Goal: Task Accomplishment & Management: Complete application form

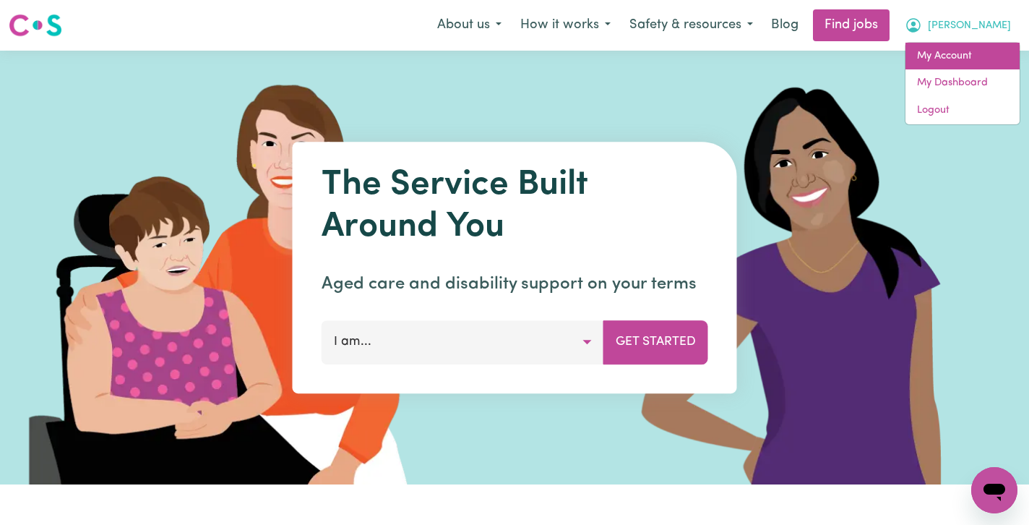
click at [968, 47] on link "My Account" at bounding box center [963, 56] width 114 height 27
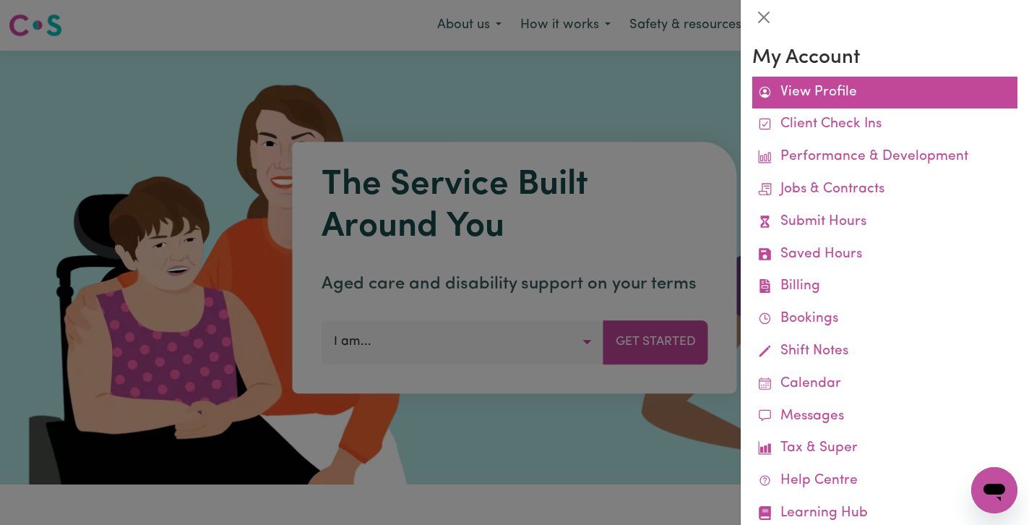
click at [839, 90] on link "View Profile" at bounding box center [884, 93] width 265 height 33
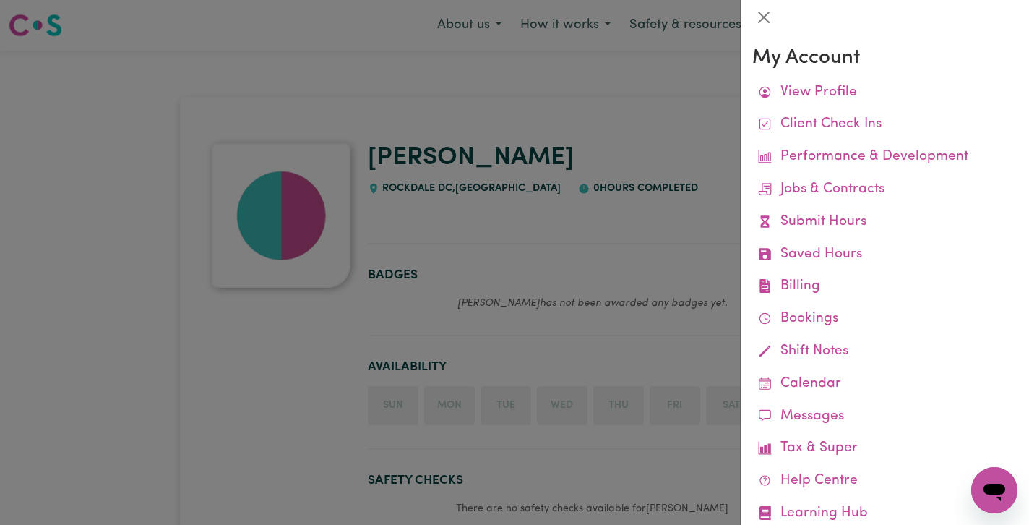
click at [569, 119] on div at bounding box center [514, 262] width 1029 height 525
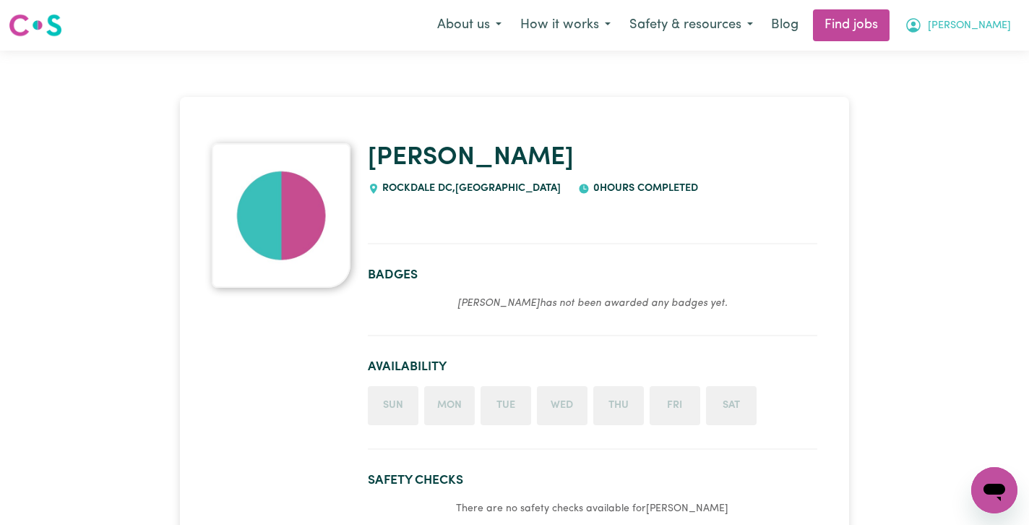
click at [992, 22] on button "[PERSON_NAME]" at bounding box center [957, 25] width 125 height 30
click at [987, 74] on link "My Dashboard" at bounding box center [963, 82] width 114 height 27
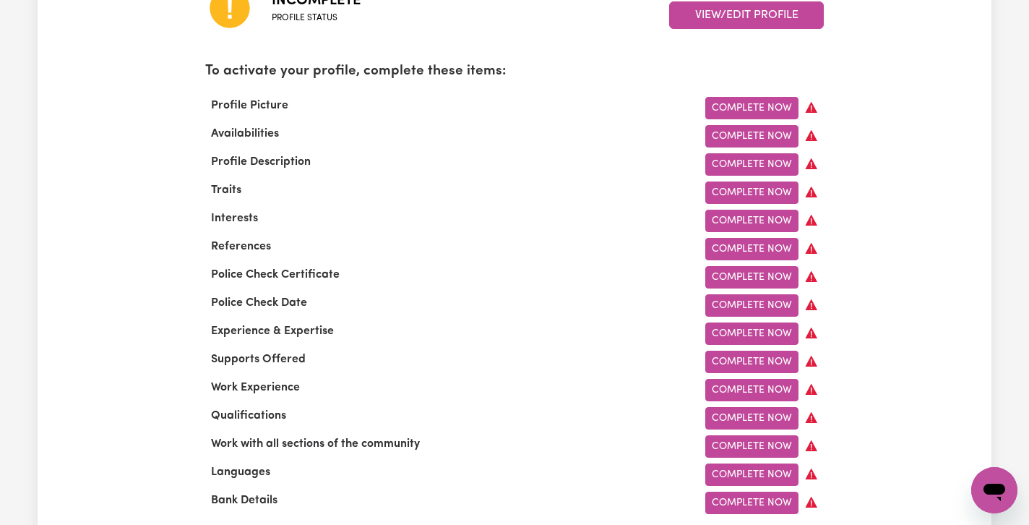
scroll to position [439, 0]
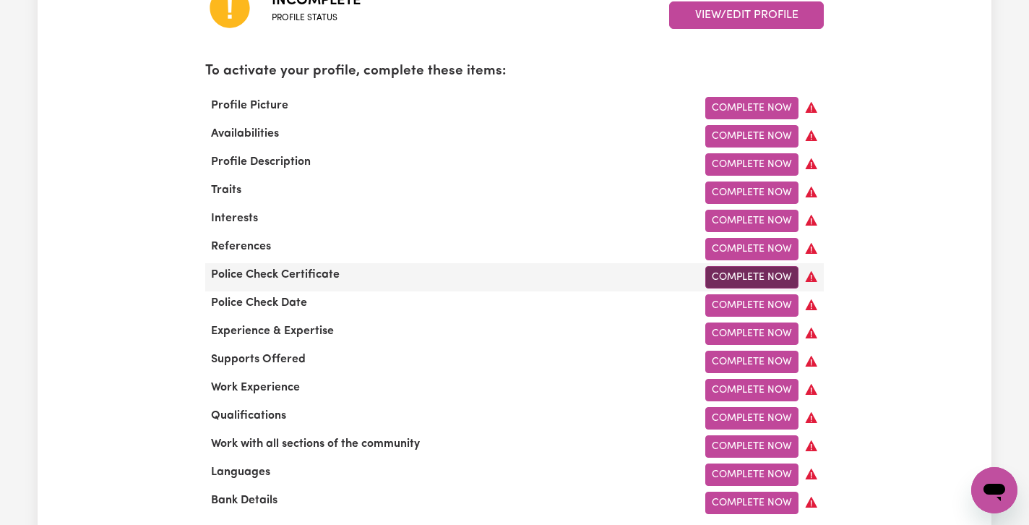
click at [771, 274] on link "Complete Now" at bounding box center [751, 277] width 93 height 22
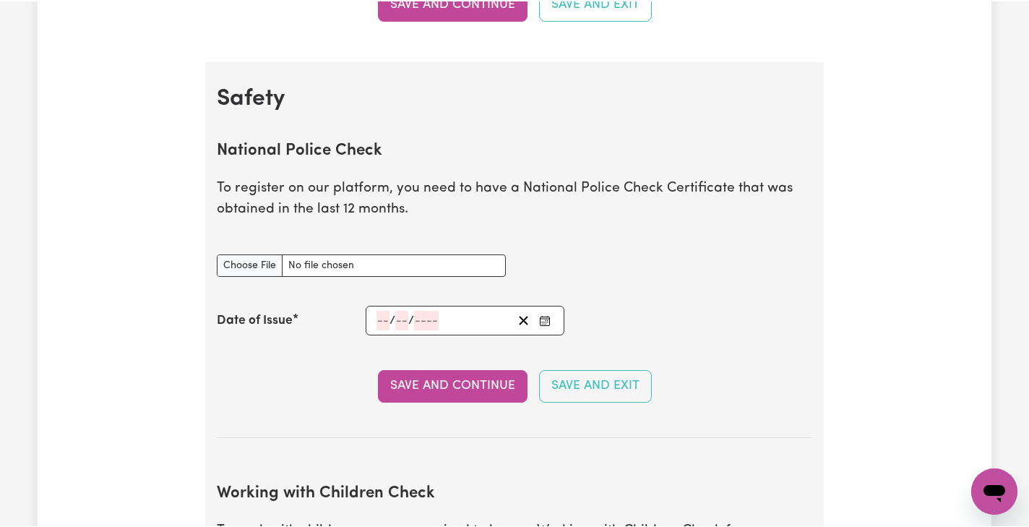
scroll to position [874, 0]
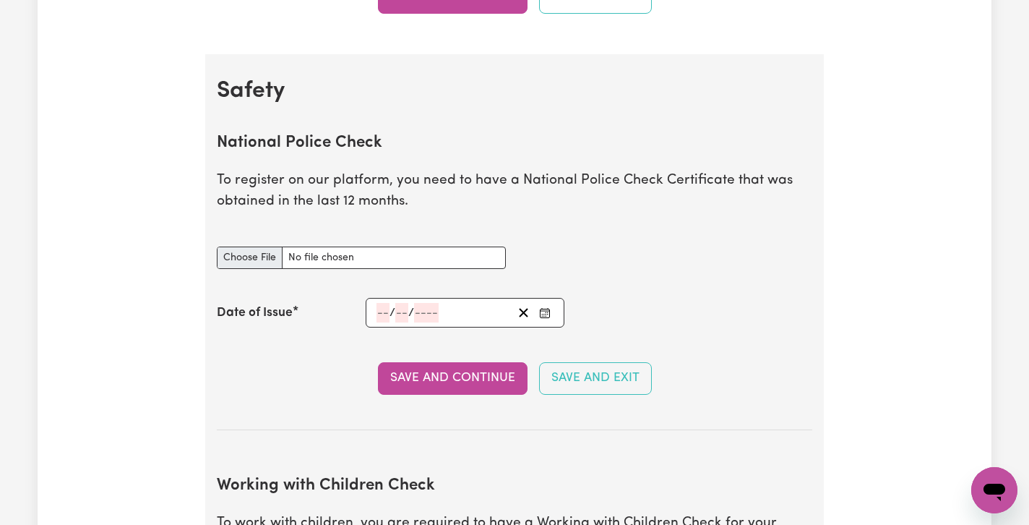
click at [262, 257] on input "National Police Check document" at bounding box center [361, 257] width 289 height 22
type input "C:\fakepath\National_Police_Check_Certificate-KimWilson.pdf"
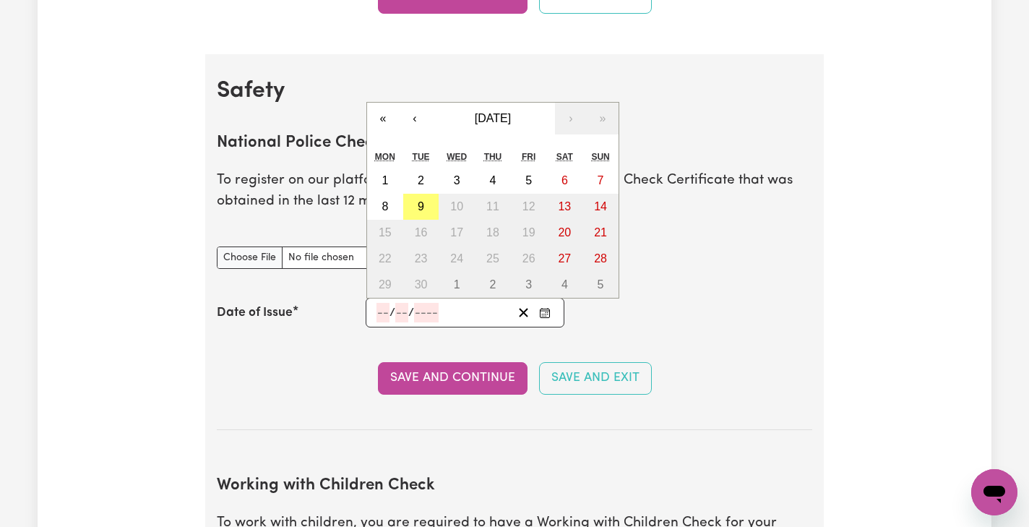
click at [381, 307] on input "number" at bounding box center [383, 313] width 13 height 20
type input "24"
type input "07"
type input "0002-07-24"
type input "7"
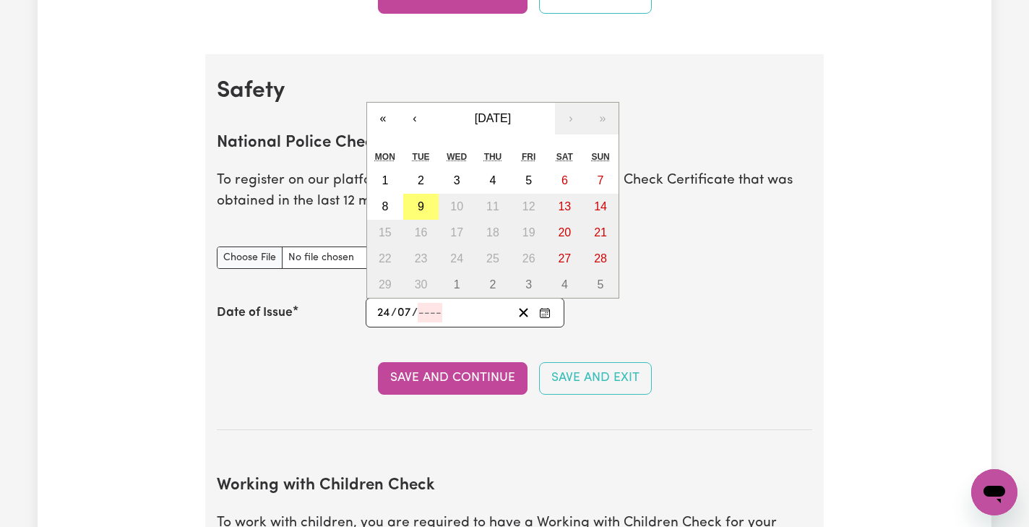
type input "2"
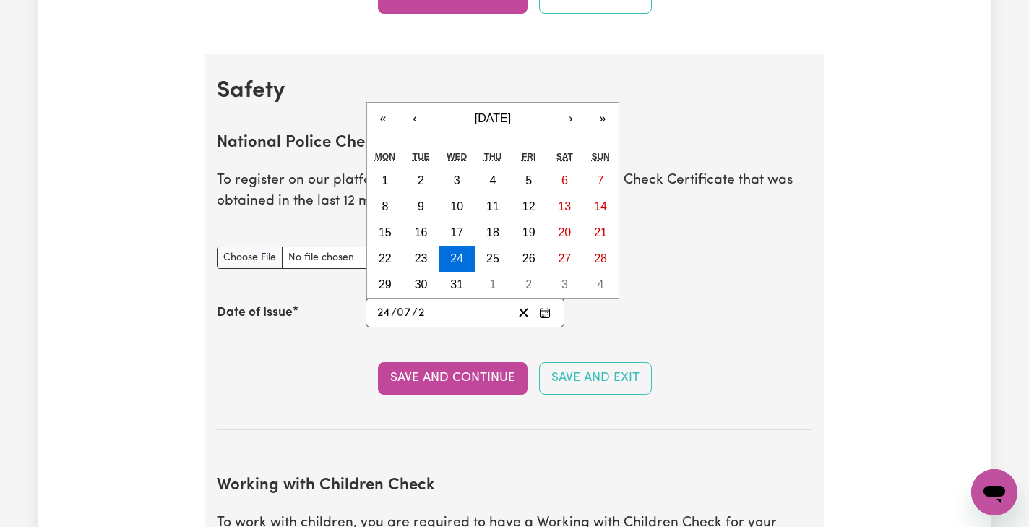
type input "0020-07-24"
type input "20"
type input "0202-07-24"
type input "202"
type input "[DATE]"
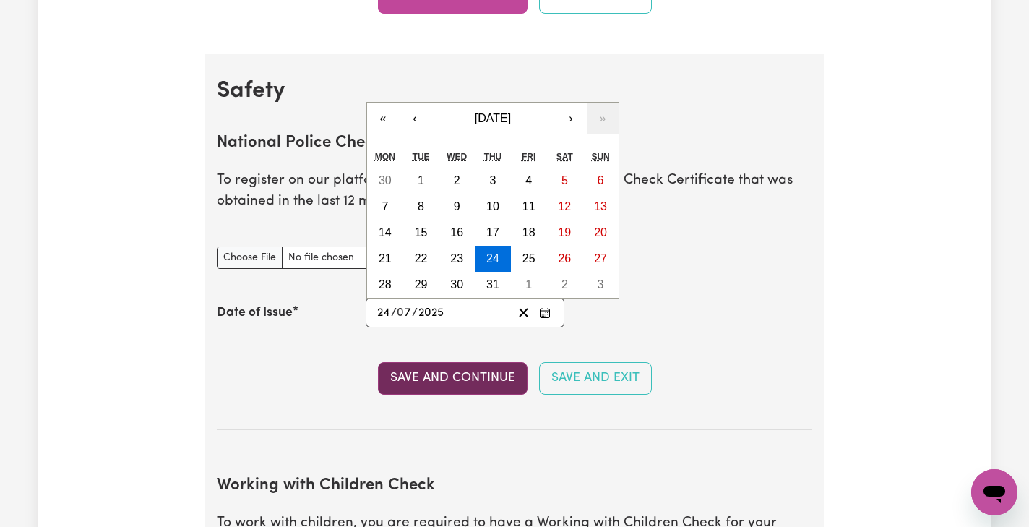
type input "2025"
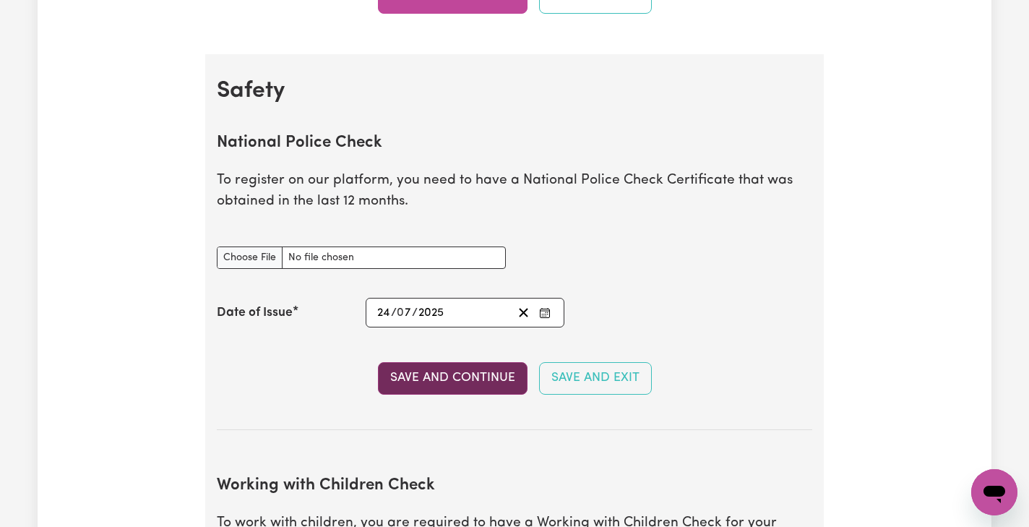
click at [455, 367] on button "Save and Continue" at bounding box center [453, 378] width 150 height 32
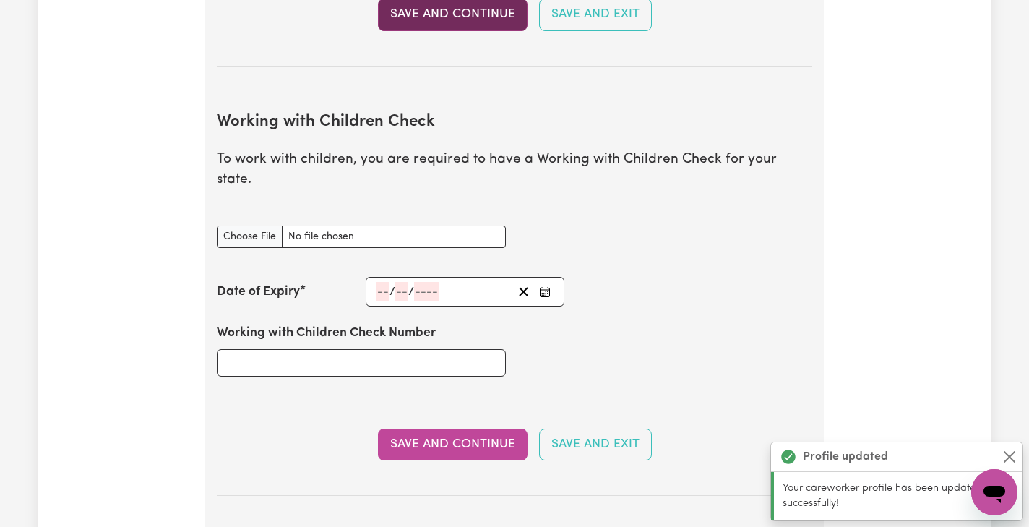
scroll to position [1320, 0]
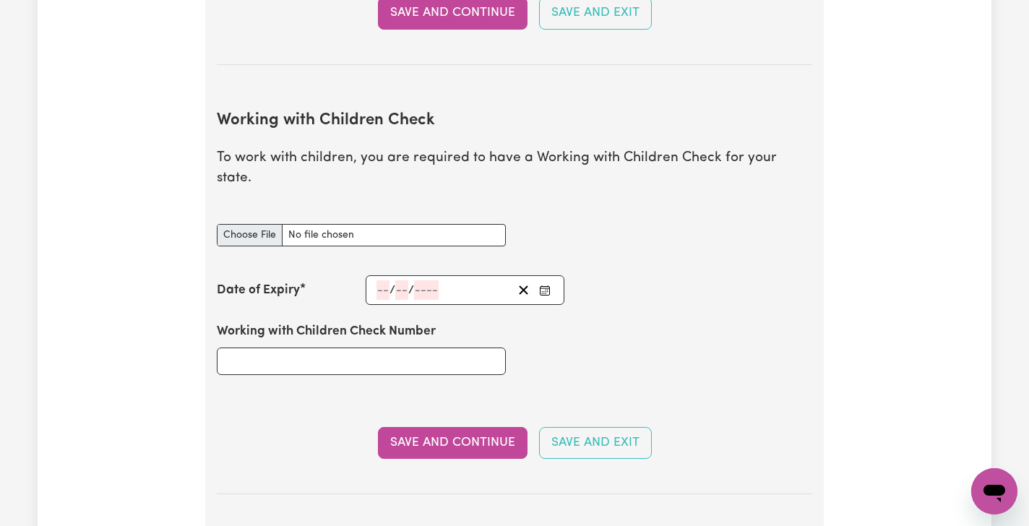
click at [262, 224] on input "Working with Children Check document" at bounding box center [361, 235] width 289 height 22
click at [265, 224] on input "Working with Children Check document" at bounding box center [361, 235] width 289 height 22
click at [256, 224] on input "Working with Children Check document" at bounding box center [361, 235] width 289 height 22
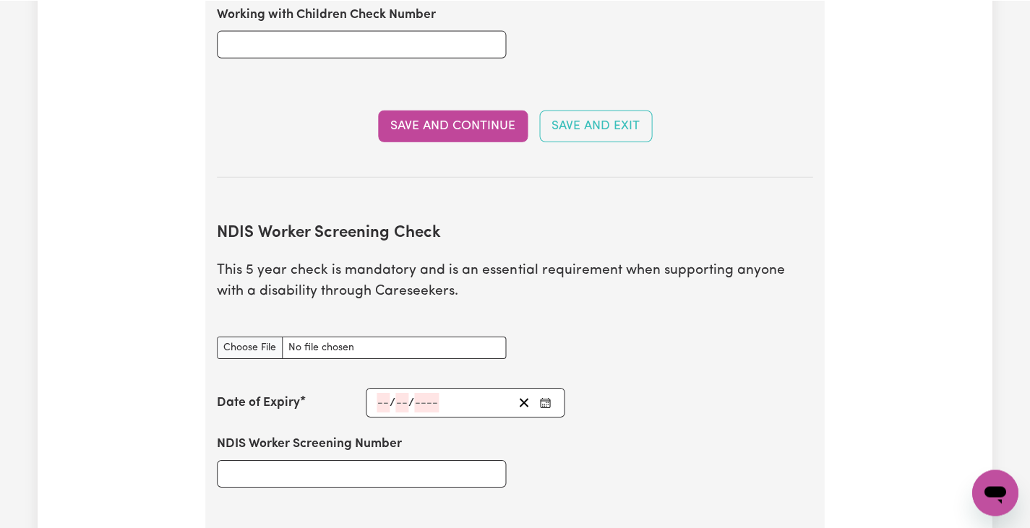
scroll to position [1641, 0]
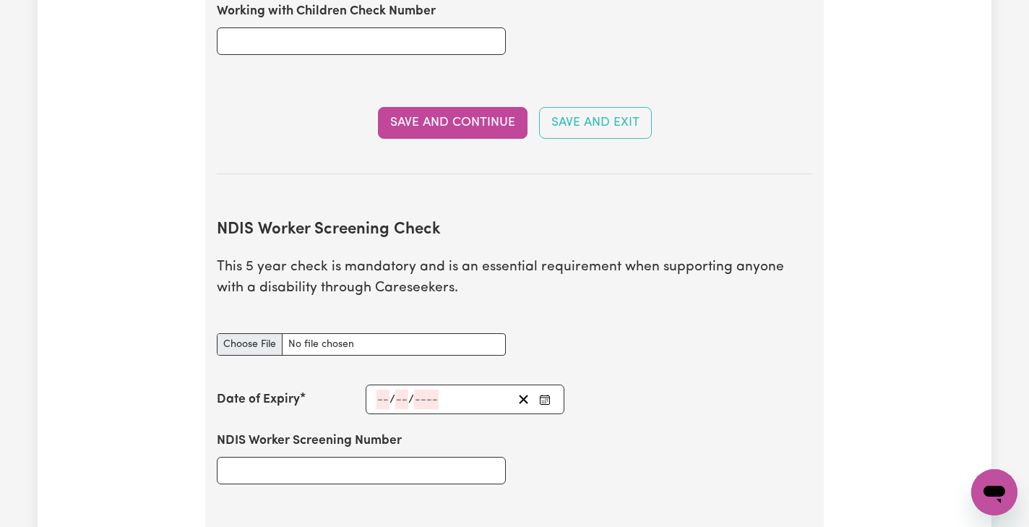
click at [257, 333] on input "NDIS Worker Screening Check document" at bounding box center [361, 344] width 289 height 22
type input "C:\fakepath\NDIS Worker Screening Check – My Employer Details RP.pdf"
click at [275, 457] on input "NDIS Worker Screening Number" at bounding box center [361, 470] width 289 height 27
paste input "19409407"
type input "19409407"
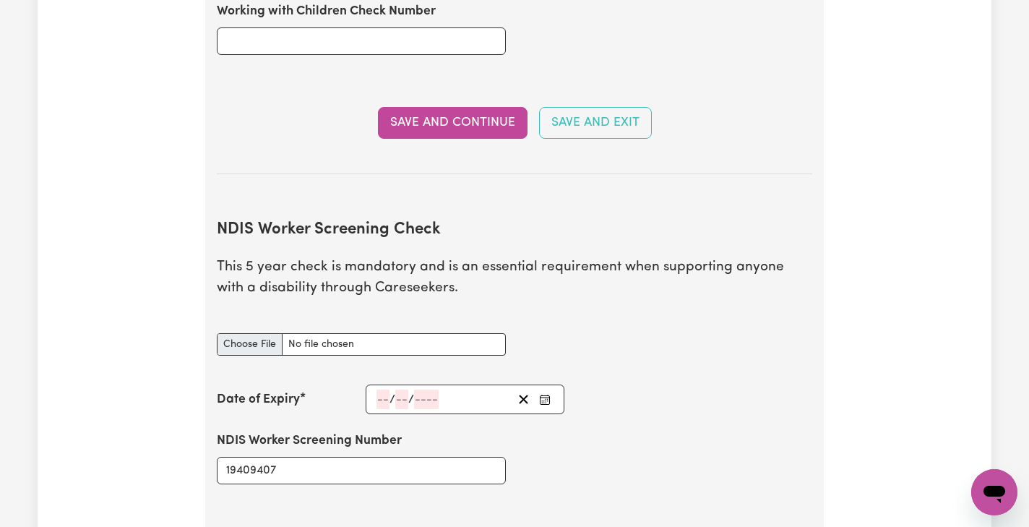
click at [399, 333] on input "NDIS Worker Screening Check document" at bounding box center [361, 344] width 289 height 22
click at [374, 384] on div "/ /" at bounding box center [465, 399] width 199 height 30
click at [377, 390] on input "number" at bounding box center [383, 400] width 13 height 20
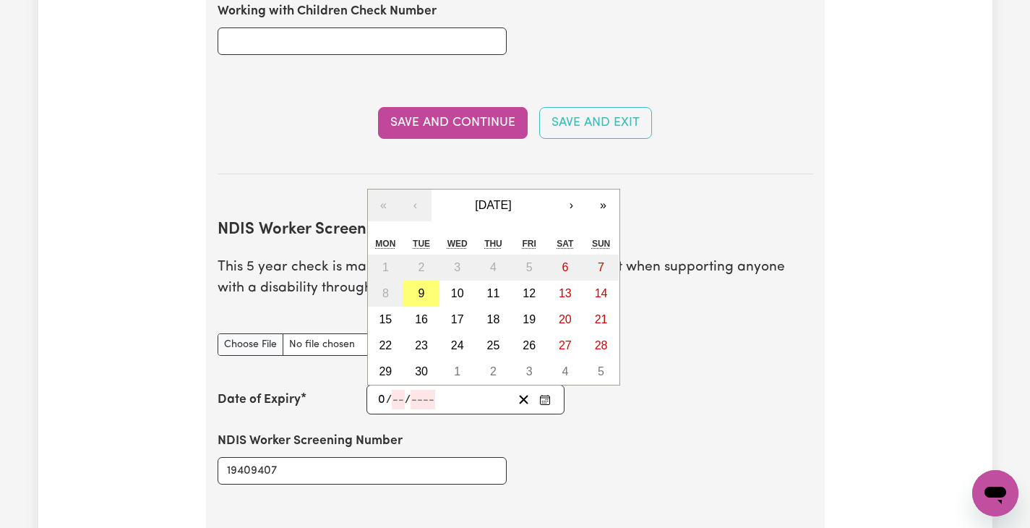
type input "06"
click at [575, 189] on button "›" at bounding box center [572, 205] width 32 height 32
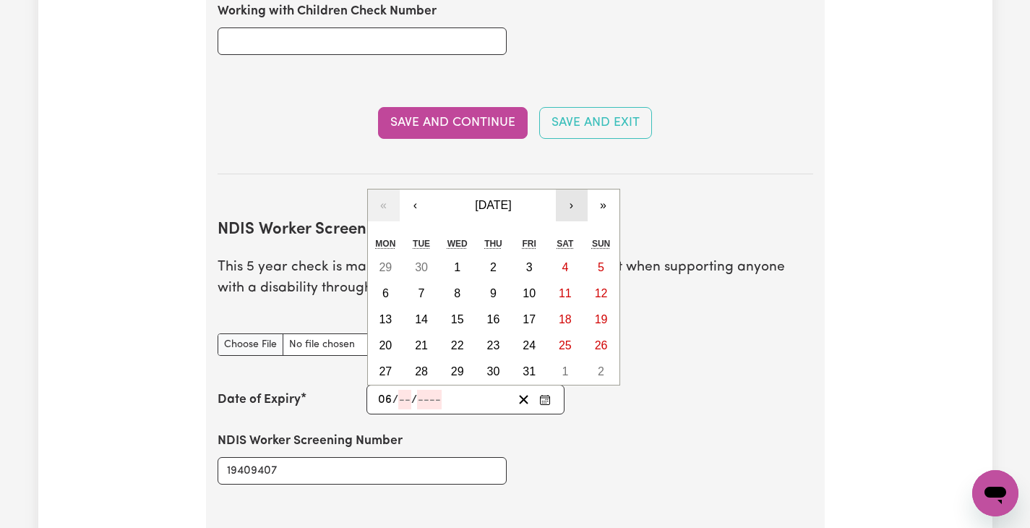
click at [575, 189] on button "›" at bounding box center [572, 205] width 32 height 32
click at [486, 280] on button "6" at bounding box center [494, 293] width 36 height 26
type input "[DATE]"
type input "6"
type input "11"
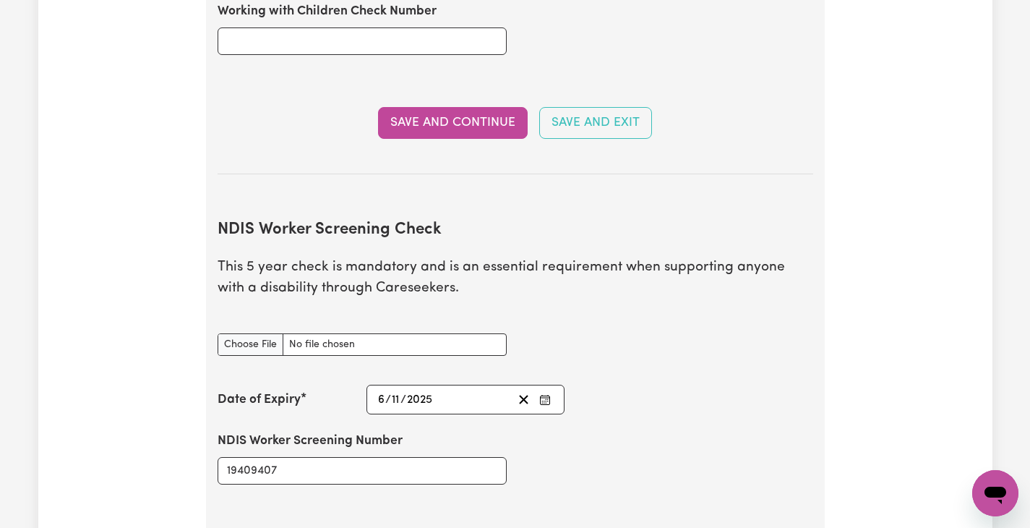
click at [447, 390] on div "[DATE] [DATE]" at bounding box center [444, 400] width 137 height 20
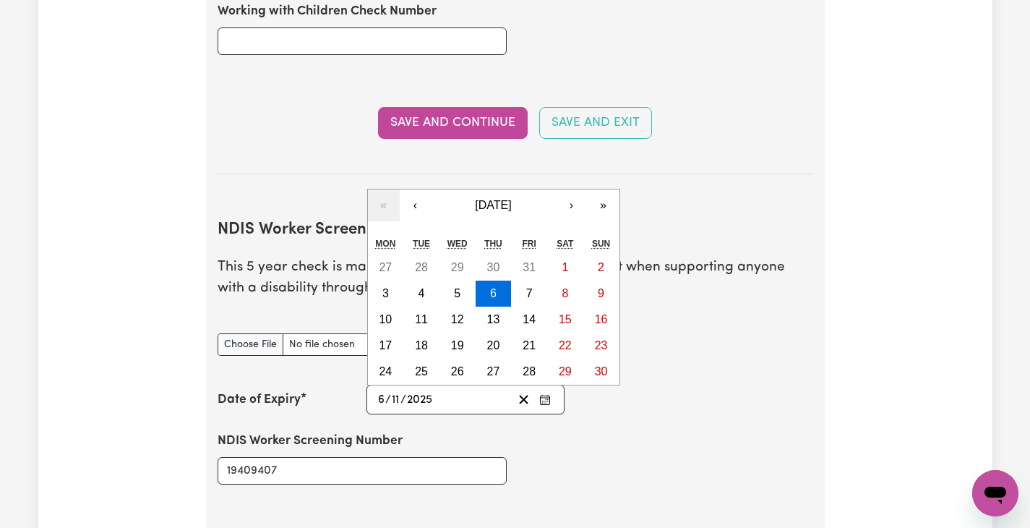
click at [433, 390] on input "2025" at bounding box center [419, 400] width 27 height 20
type input "202"
type input "[DATE]"
type input "2028"
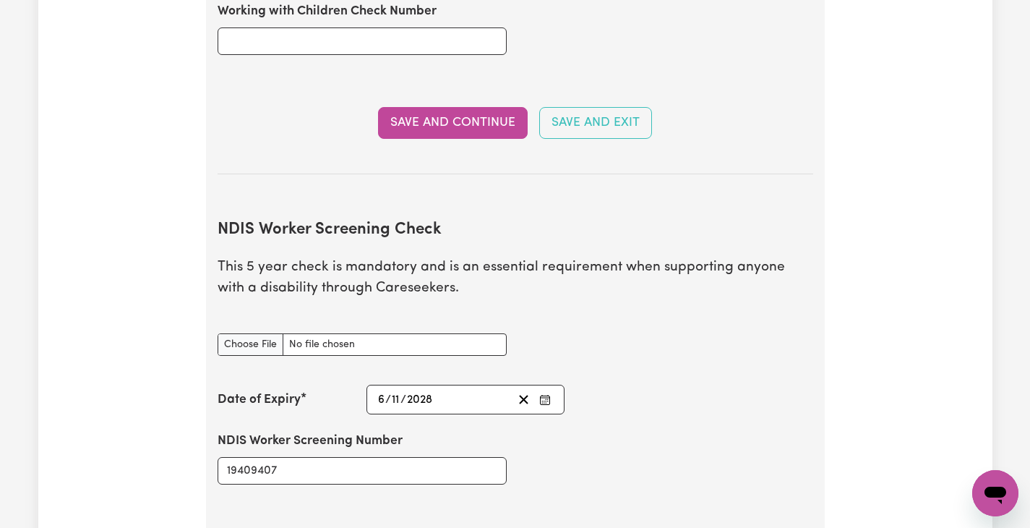
click at [579, 414] on div "NDIS Worker Screening Number 19409407" at bounding box center [515, 457] width 613 height 87
click at [348, 333] on input "NDIS Worker Screening Check document" at bounding box center [362, 344] width 289 height 22
click at [306, 333] on input "NDIS Worker Screening Check document" at bounding box center [362, 344] width 289 height 22
click at [275, 333] on input "NDIS Worker Screening Check document" at bounding box center [361, 344] width 289 height 22
click at [382, 333] on input "NDIS Worker Screening Check document" at bounding box center [362, 344] width 289 height 22
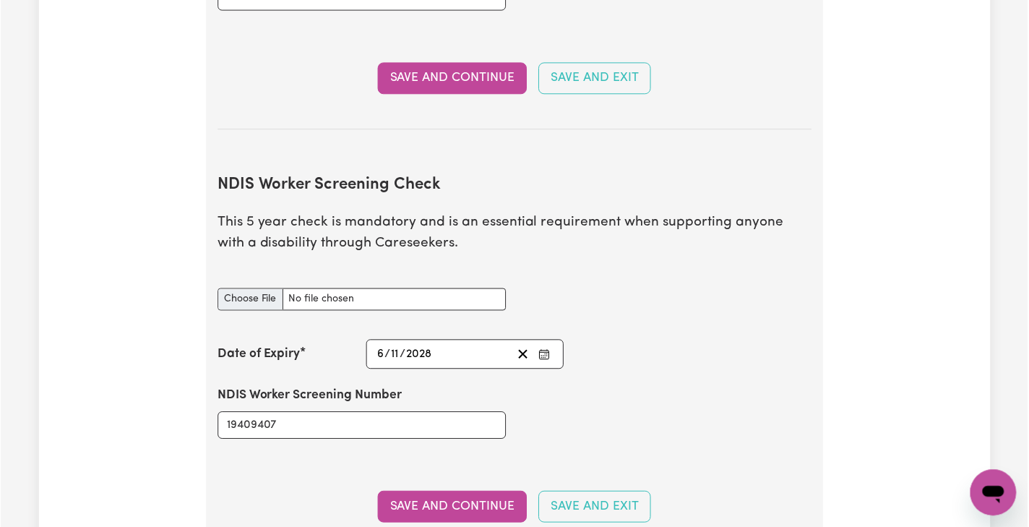
scroll to position [1685, 0]
click at [450, 288] on input "NDIS Worker Screening Check document" at bounding box center [362, 299] width 289 height 22
click at [270, 288] on input "NDIS Worker Screening Check document" at bounding box center [361, 299] width 289 height 22
click at [345, 288] on input "NDIS Worker Screening Check document" at bounding box center [361, 299] width 289 height 22
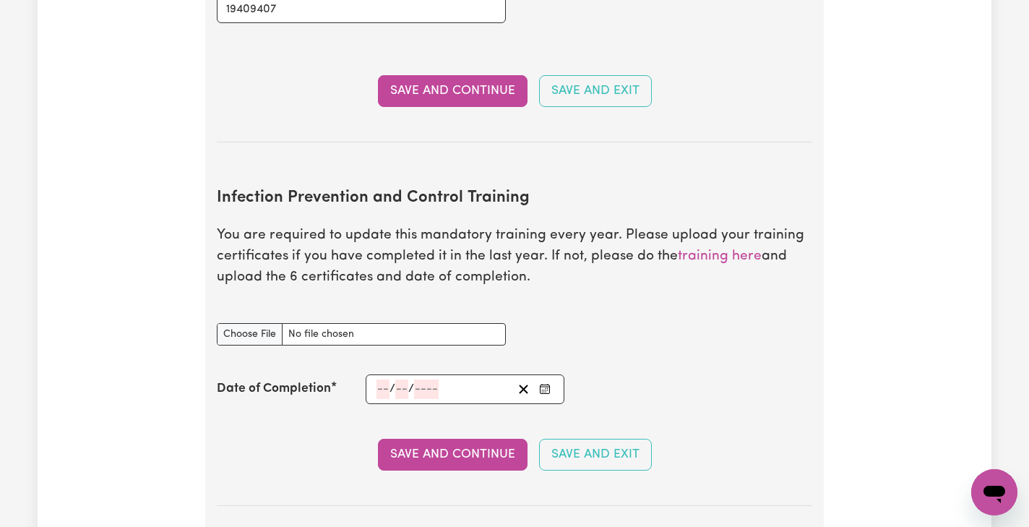
scroll to position [2102, 0]
click at [266, 322] on input "Infection Prevention and Control Training document" at bounding box center [361, 333] width 289 height 22
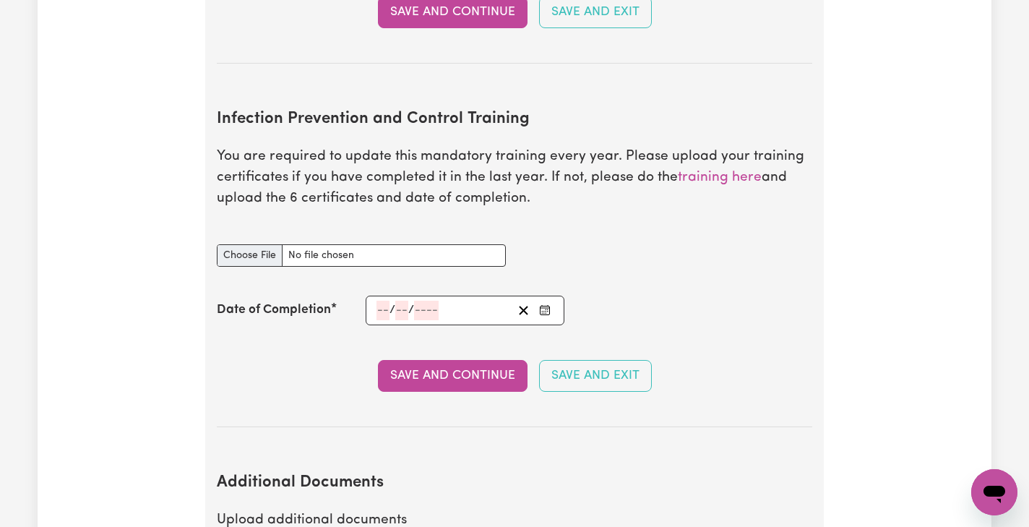
scroll to position [2153, 0]
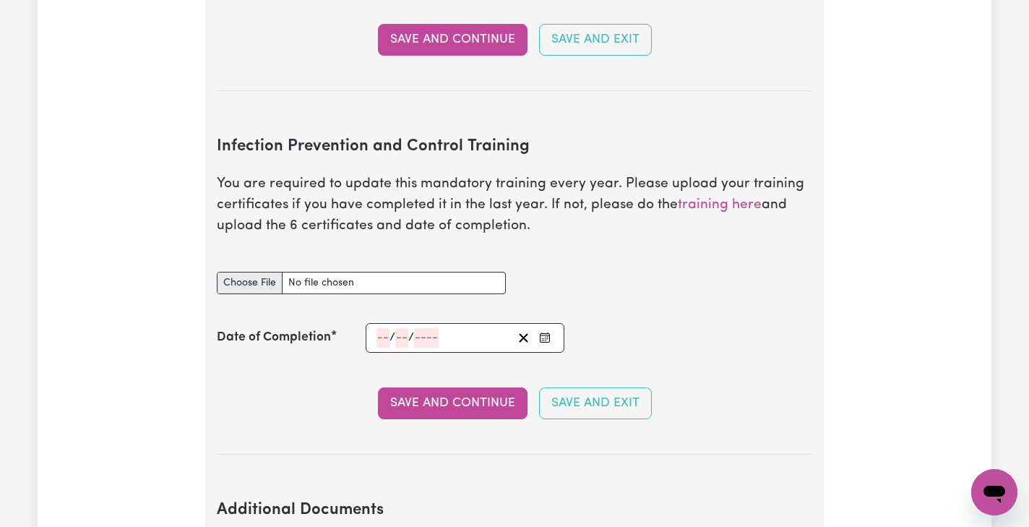
click at [263, 272] on input "Infection Prevention and Control Training document" at bounding box center [361, 283] width 289 height 22
type input "C:\fakepath\Infection Control Certificate_Kim [PERSON_NAME].pdf"
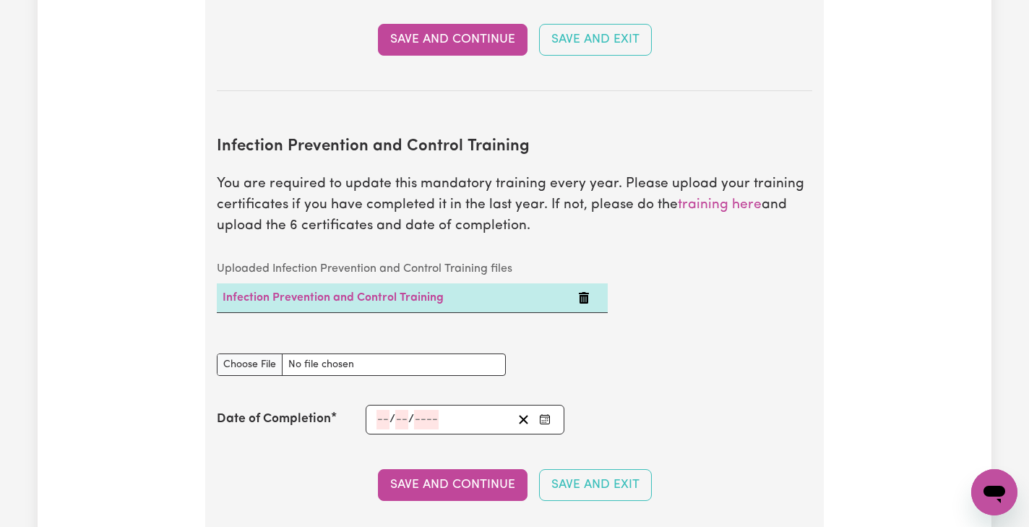
click at [372, 405] on div "/ /" at bounding box center [465, 420] width 199 height 30
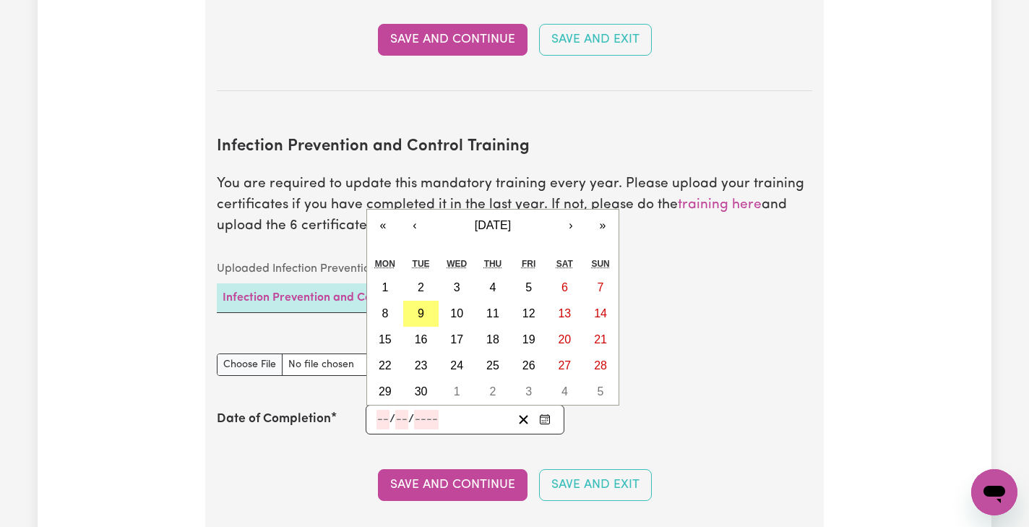
click at [377, 410] on input "number" at bounding box center [383, 420] width 13 height 20
type input "12"
type input "06"
type input "0002-06-12"
type input "6"
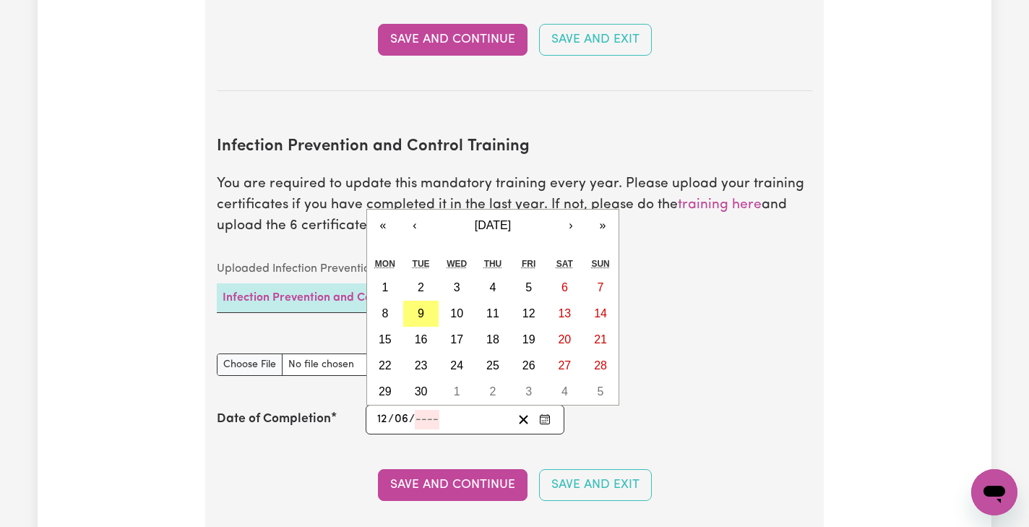
type input "2"
type input "0020-06-12"
type input "20"
type input "0202-06-12"
type input "202"
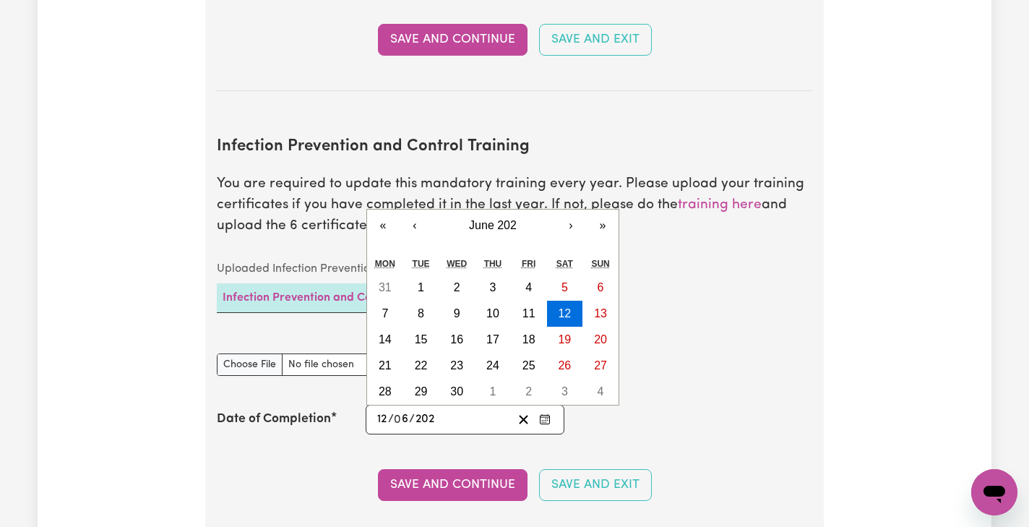
type input "[DATE]"
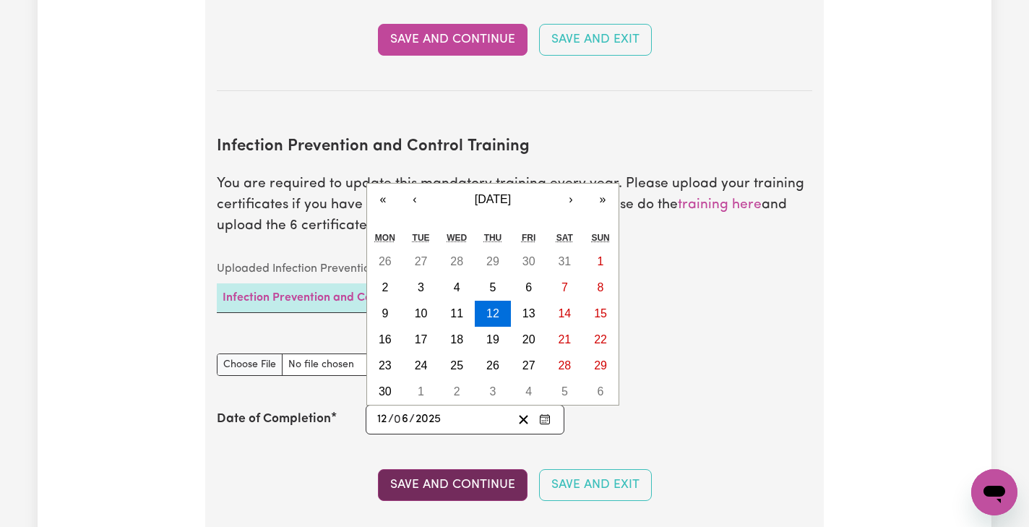
type input "2025"
click at [454, 469] on button "Save and Continue" at bounding box center [453, 485] width 150 height 32
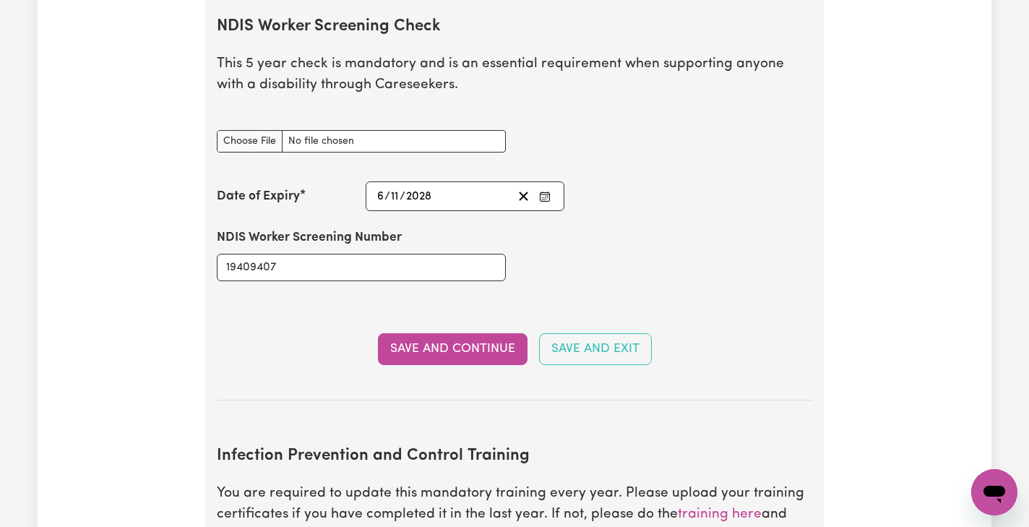
scroll to position [1795, 0]
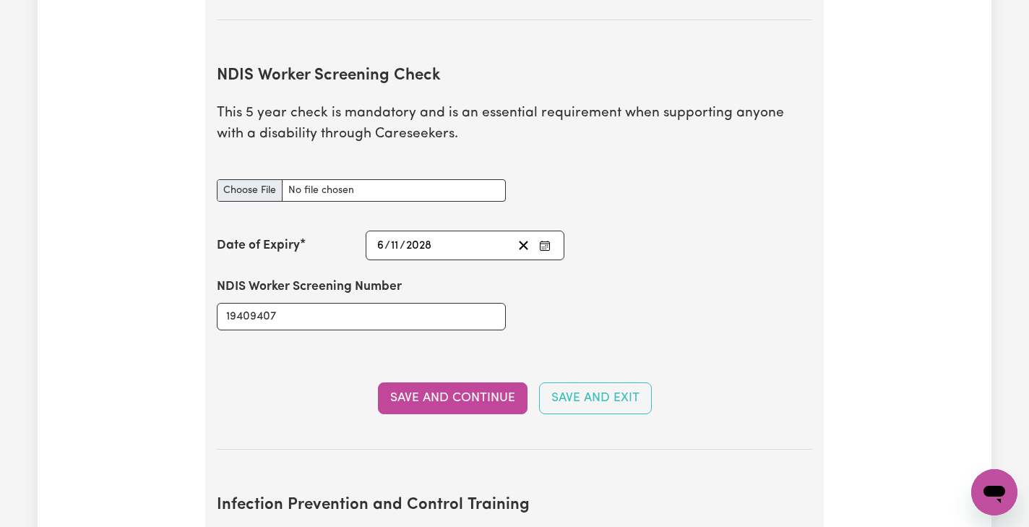
click at [391, 179] on input "NDIS Worker Screening Check document" at bounding box center [361, 190] width 289 height 22
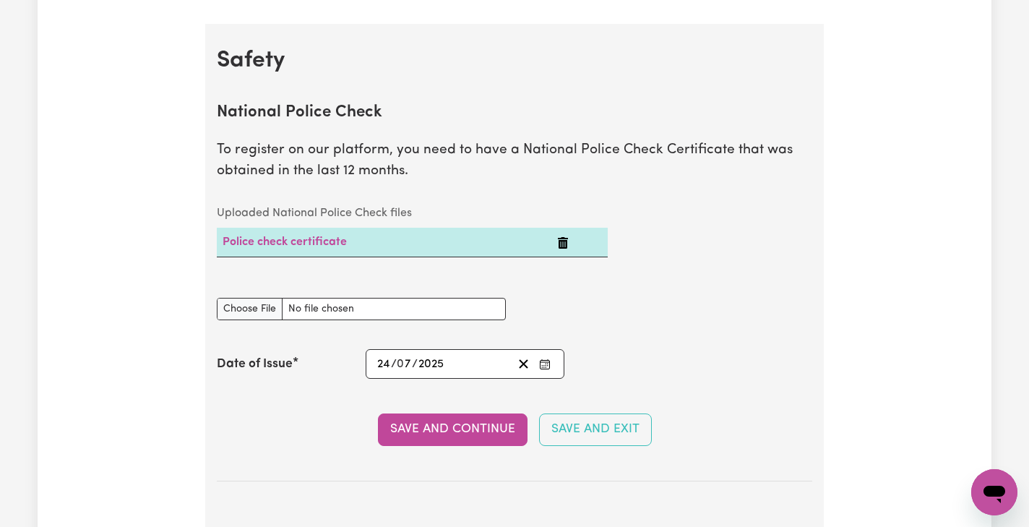
scroll to position [883, 0]
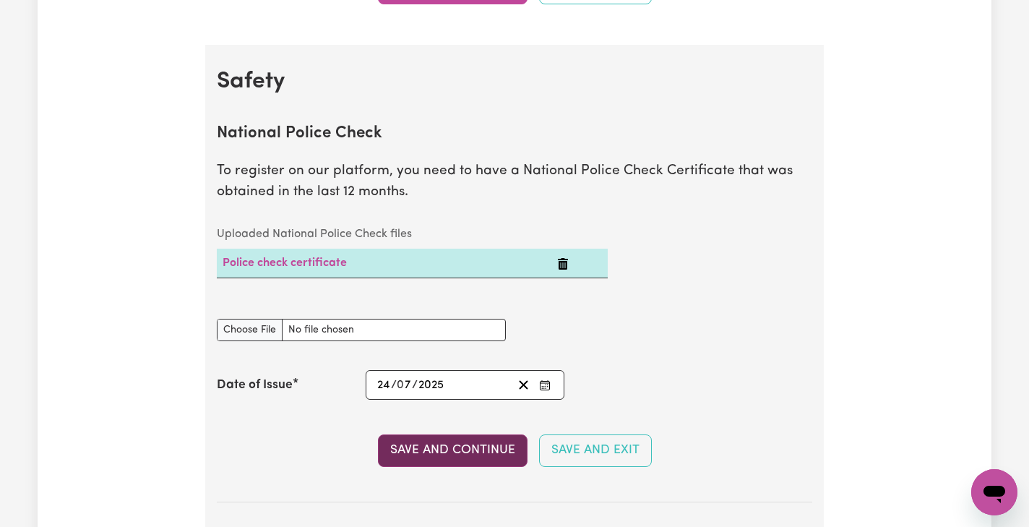
click at [491, 450] on button "Save and Continue" at bounding box center [453, 450] width 150 height 32
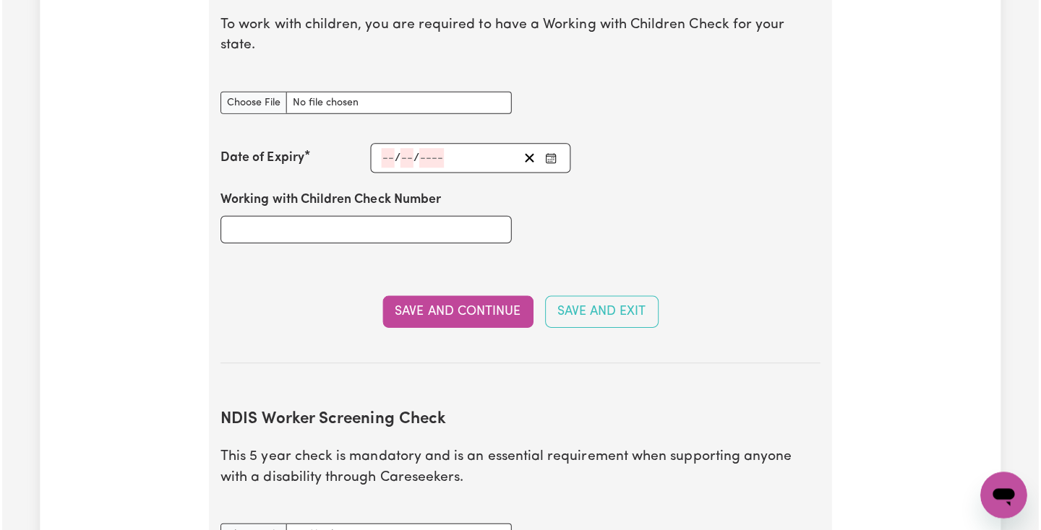
scroll to position [1450, 0]
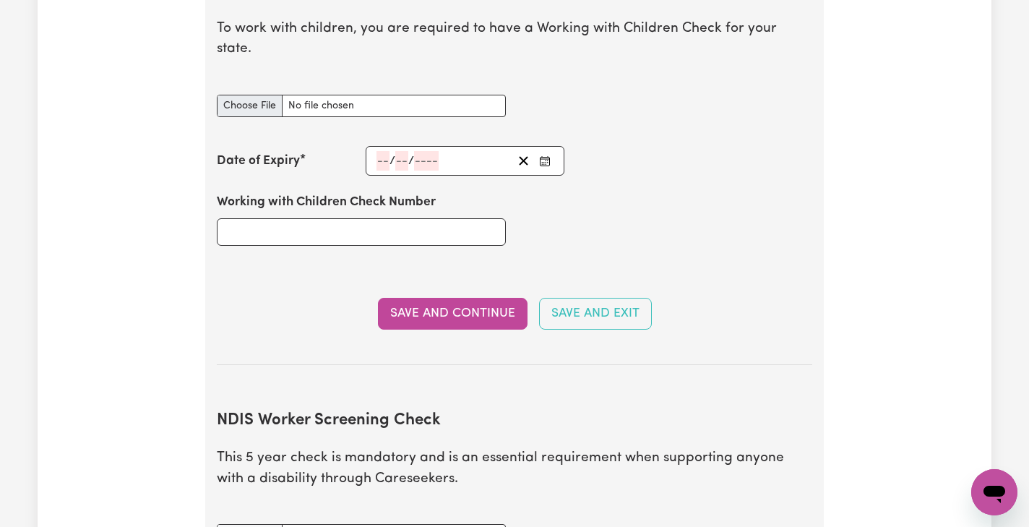
click at [267, 95] on input "Working with Children Check document" at bounding box center [361, 106] width 289 height 22
click at [253, 95] on input "Working with Children Check document" at bounding box center [362, 106] width 289 height 22
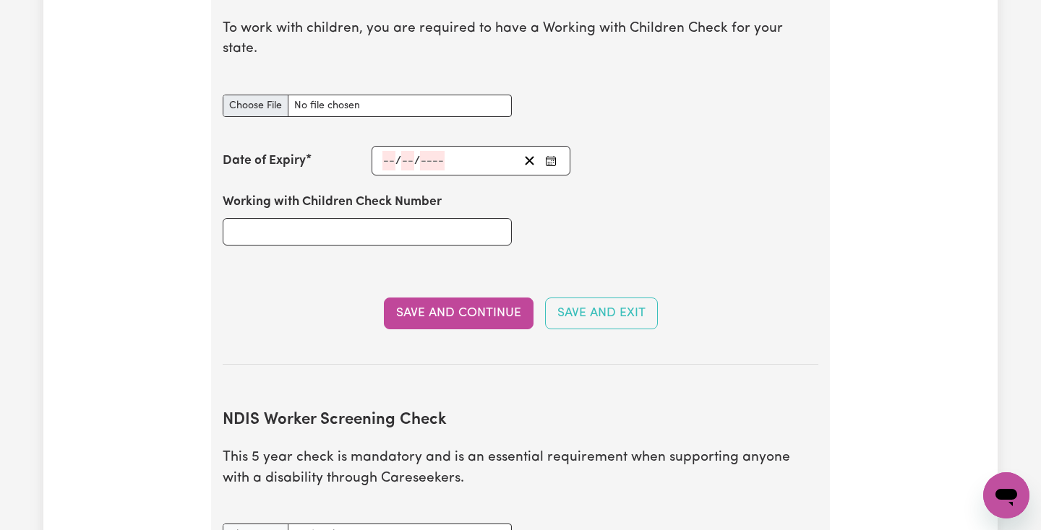
click at [259, 95] on input "Working with Children Check document" at bounding box center [367, 106] width 289 height 22
click at [555, 225] on div "Working with Children Check Number" at bounding box center [520, 219] width 613 height 87
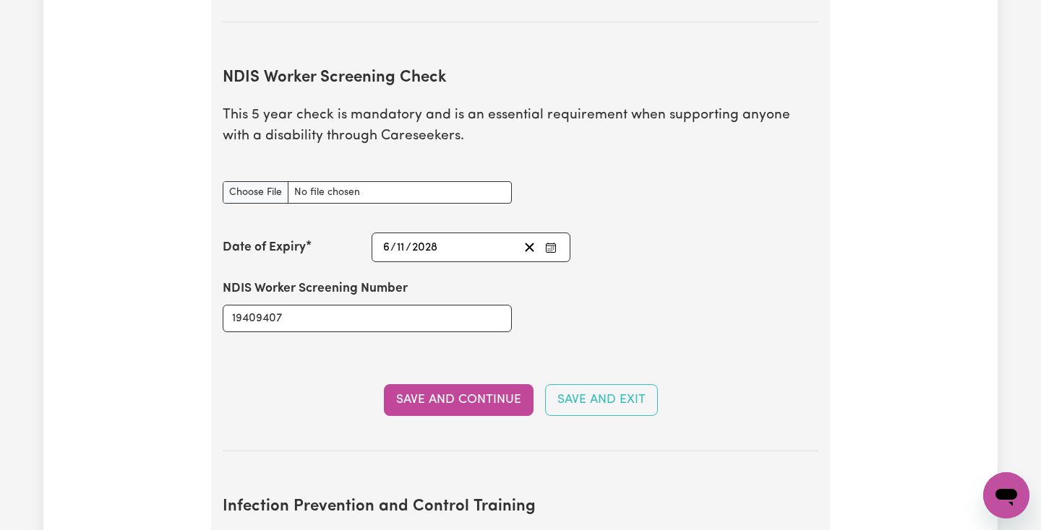
scroll to position [1788, 0]
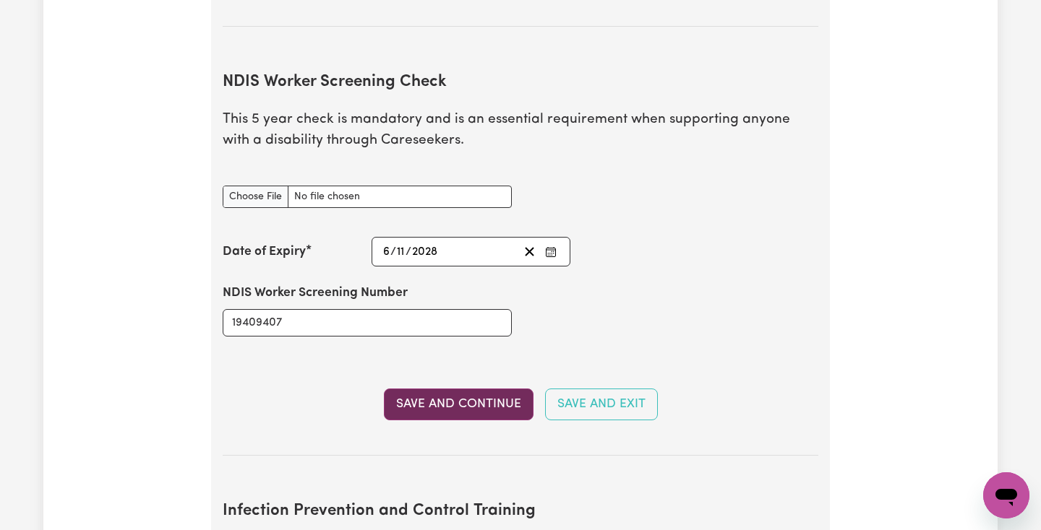
click at [480, 389] on button "Save and Continue" at bounding box center [459, 405] width 150 height 32
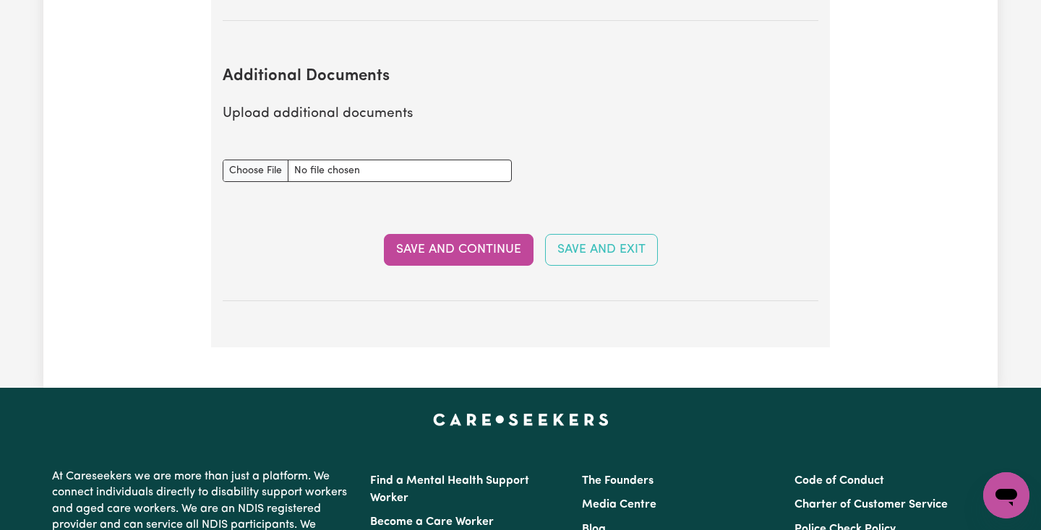
scroll to position [2750, 0]
click at [593, 234] on button "Save and Exit" at bounding box center [601, 250] width 113 height 32
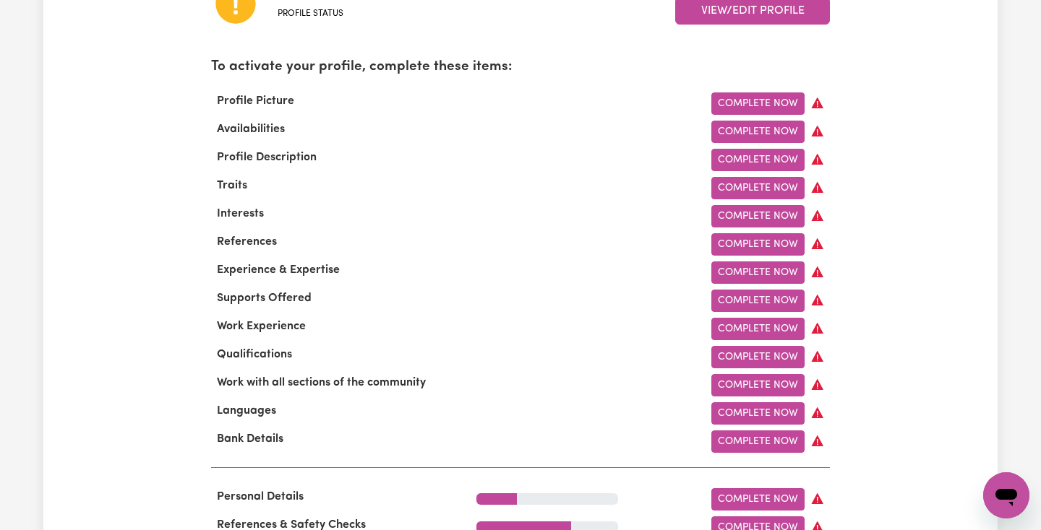
scroll to position [442, 0]
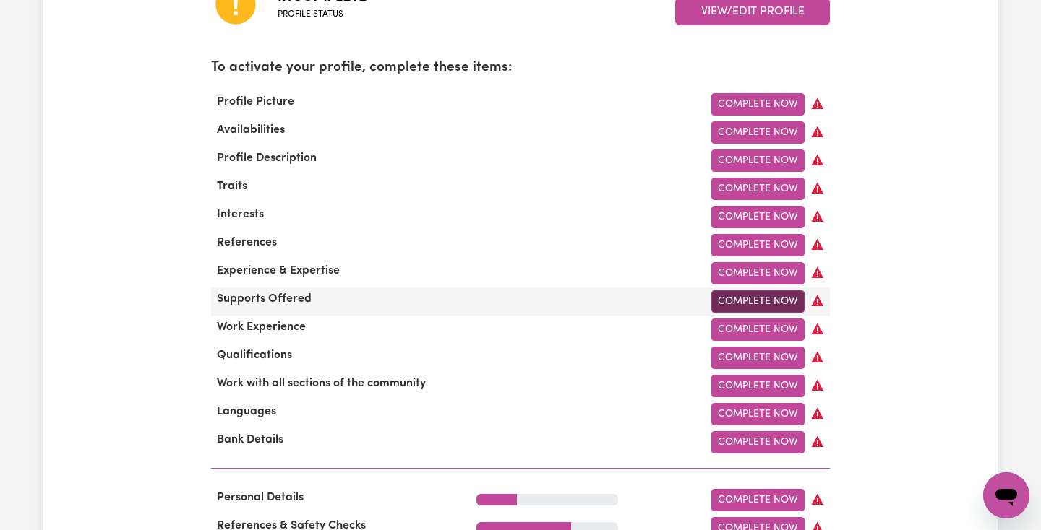
click at [728, 302] on link "Complete Now" at bounding box center [757, 302] width 93 height 22
